Goal: Transaction & Acquisition: Obtain resource

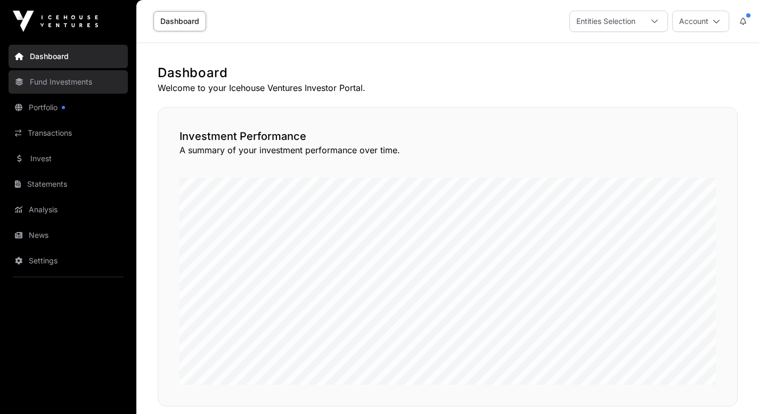
click at [52, 84] on link "Fund Investments" at bounding box center [68, 81] width 119 height 23
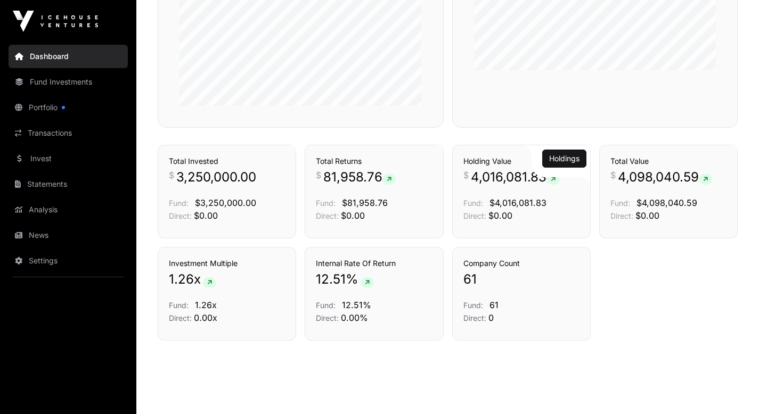
scroll to position [554, 0]
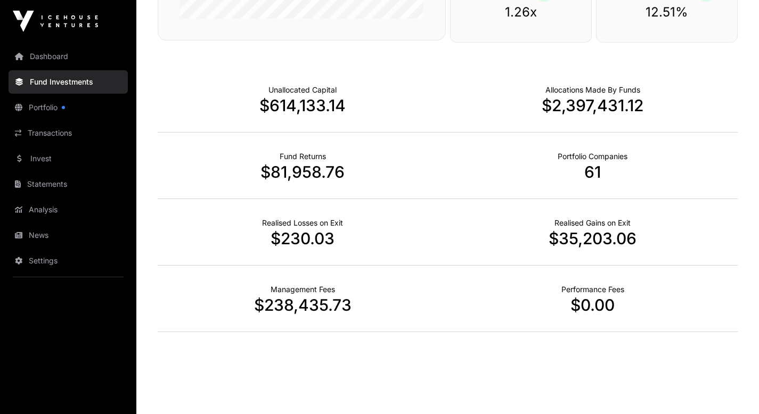
scroll to position [659, 0]
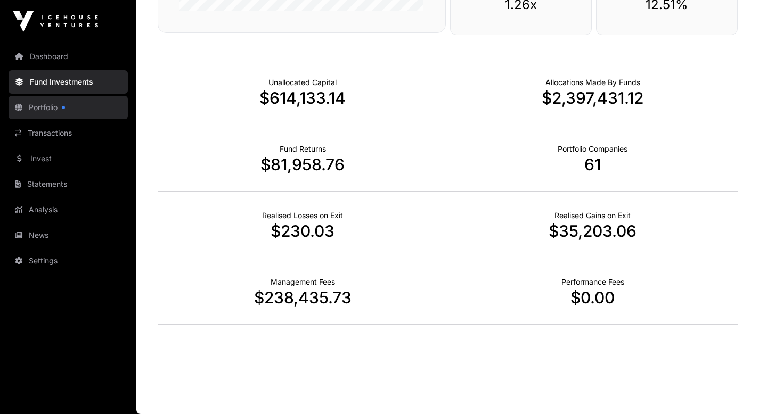
click at [41, 110] on link "Portfolio" at bounding box center [68, 107] width 119 height 23
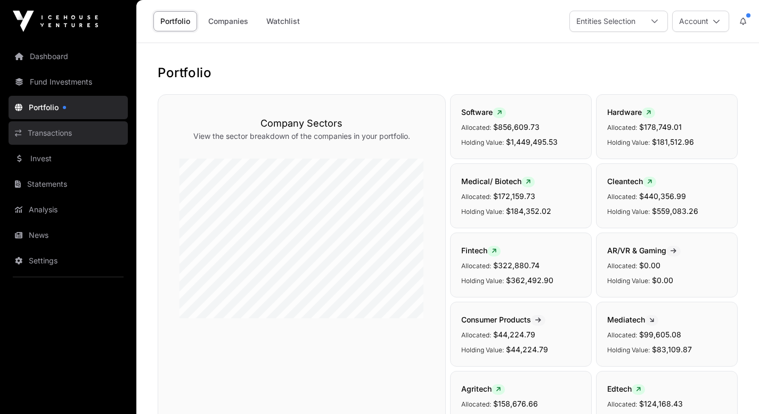
click at [29, 136] on link "Transactions" at bounding box center [68, 132] width 119 height 23
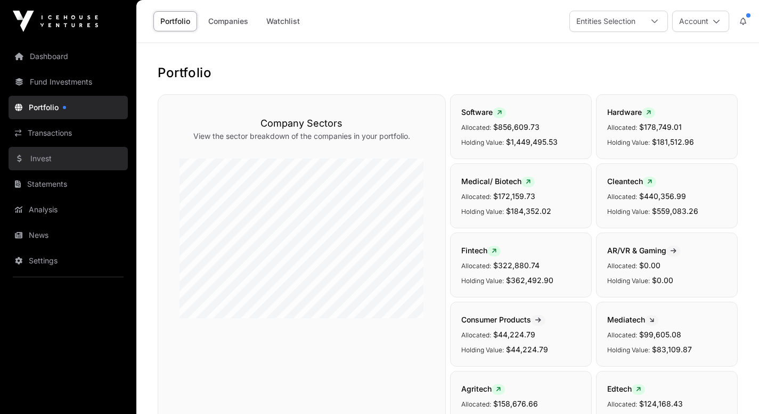
click at [40, 158] on link "Invest" at bounding box center [68, 158] width 119 height 23
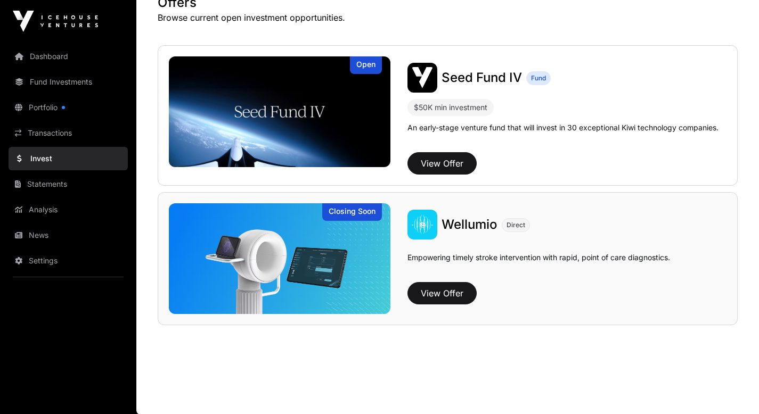
scroll to position [71, 0]
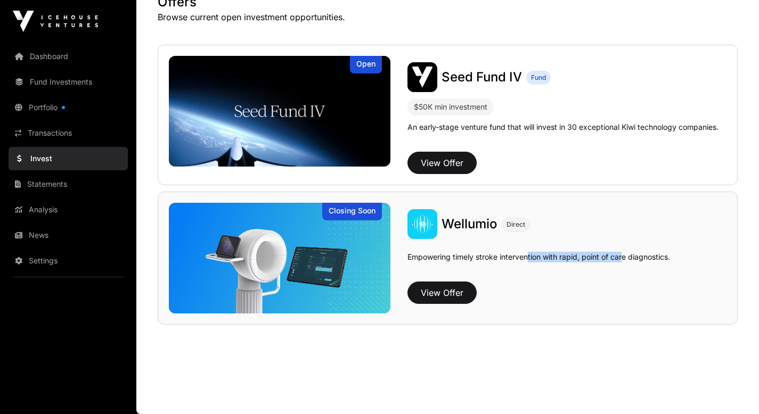
drag, startPoint x: 529, startPoint y: 257, endPoint x: 625, endPoint y: 249, distance: 96.6
click at [625, 249] on div "Empowering timely stroke intervention with rapid, point of care diagnostics." at bounding box center [566, 263] width 319 height 30
click at [637, 252] on p "Empowering timely stroke intervention with rapid, point of care diagnostics." at bounding box center [538, 265] width 262 height 26
click at [442, 295] on button "View Offer" at bounding box center [441, 293] width 69 height 22
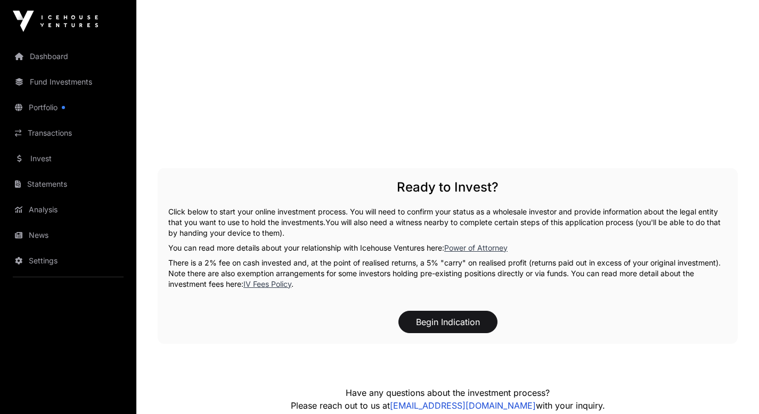
scroll to position [1278, 0]
